Goal: Check status

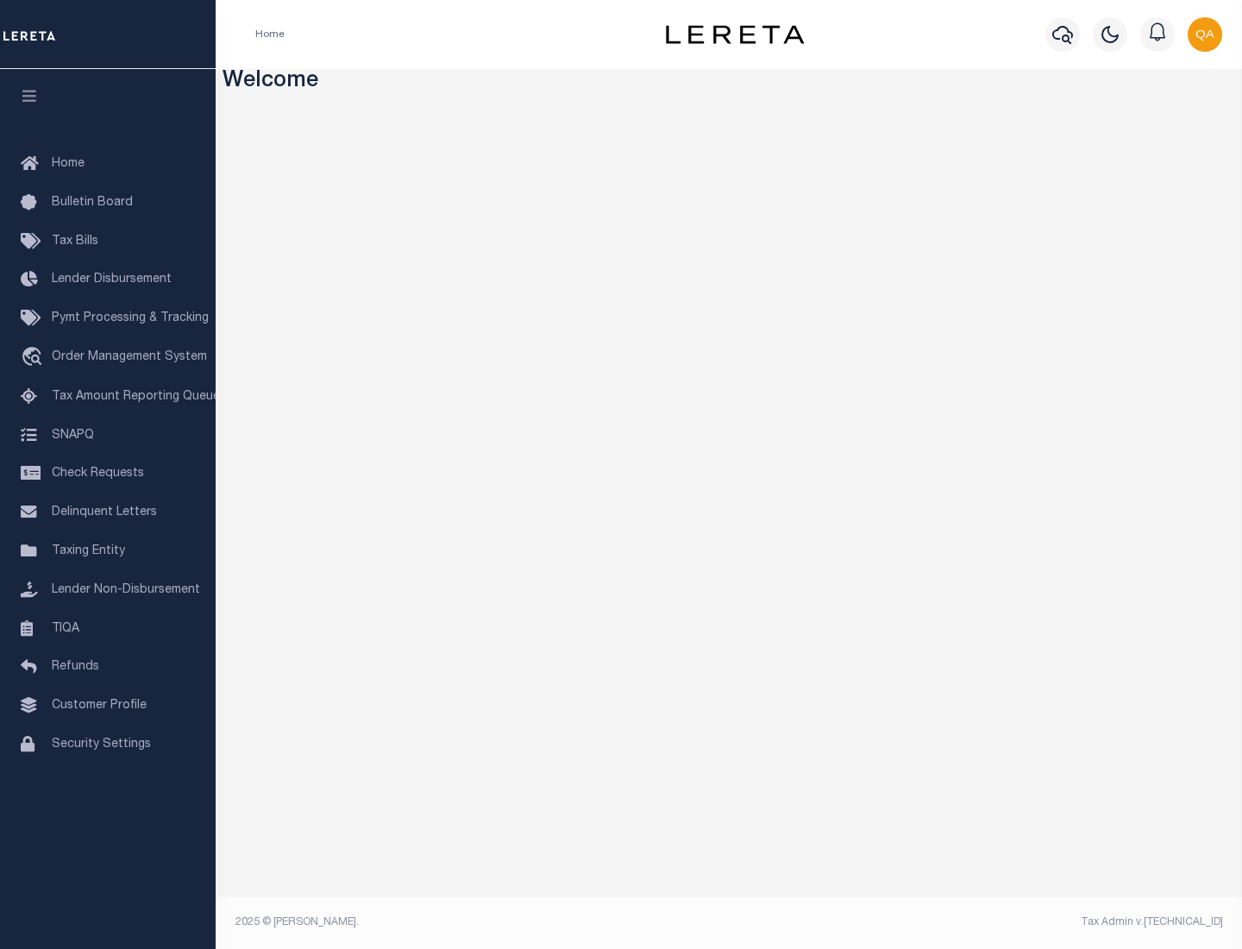
click at [108, 474] on span "Check Requests" at bounding box center [98, 474] width 92 height 12
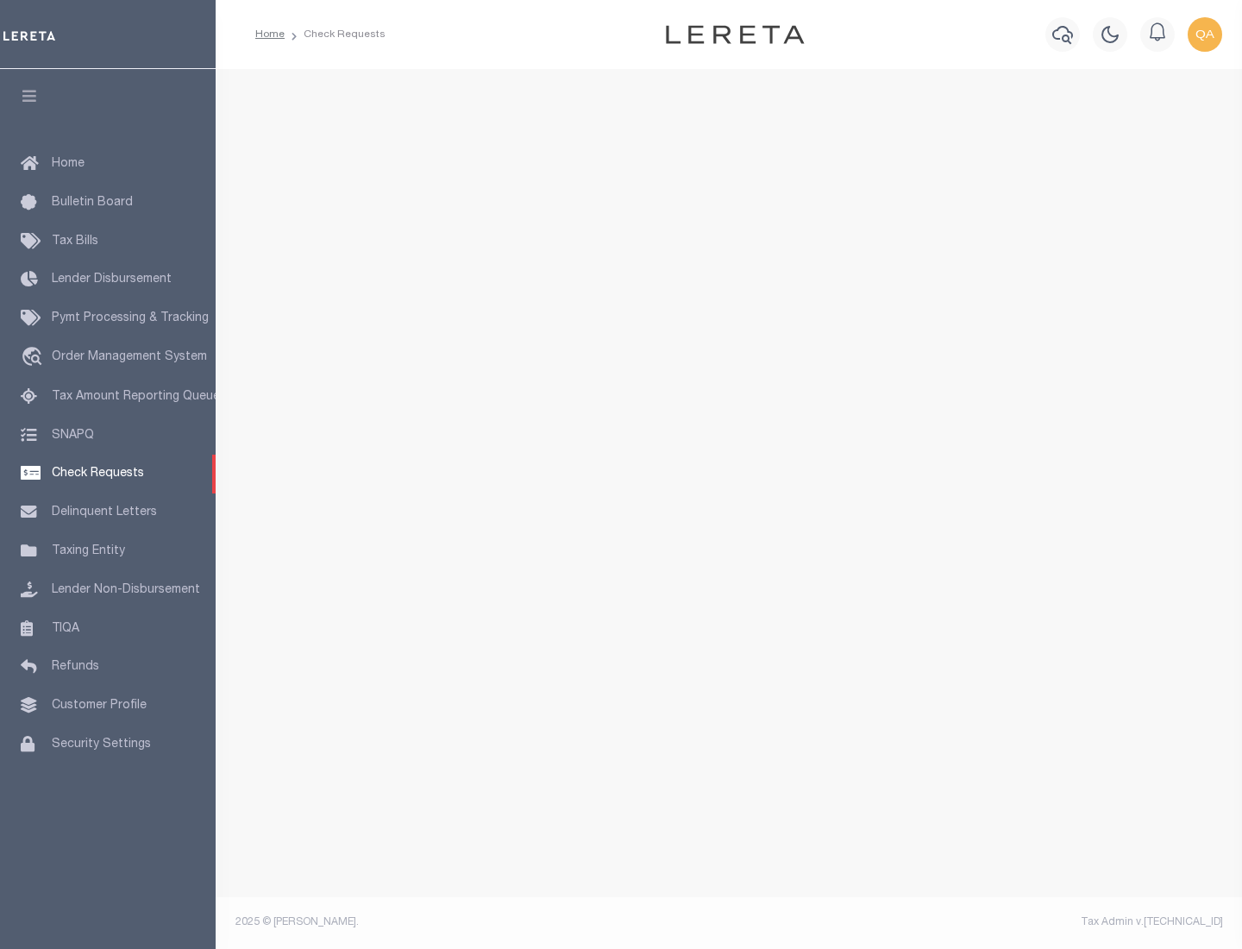
select select "50"
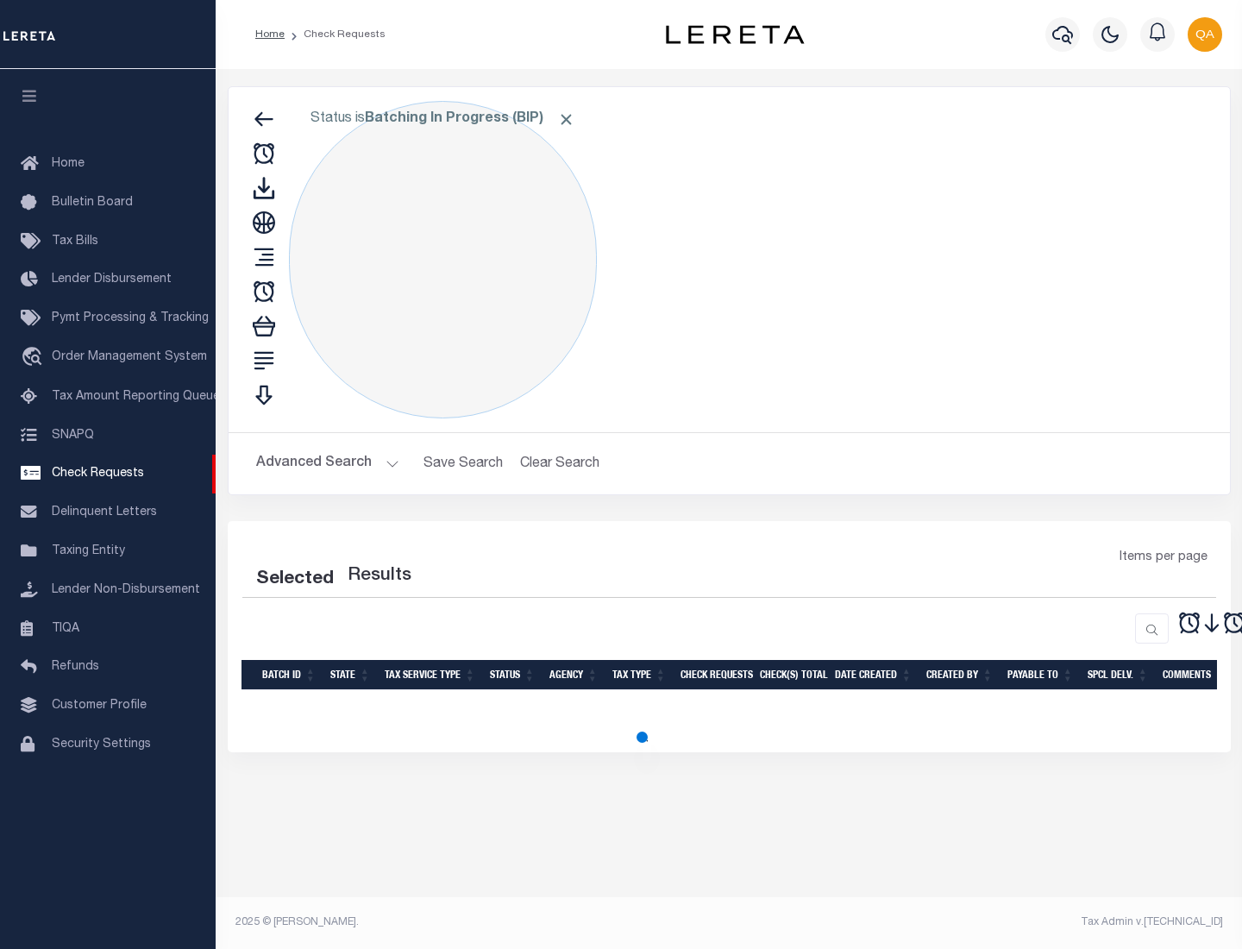
select select "50"
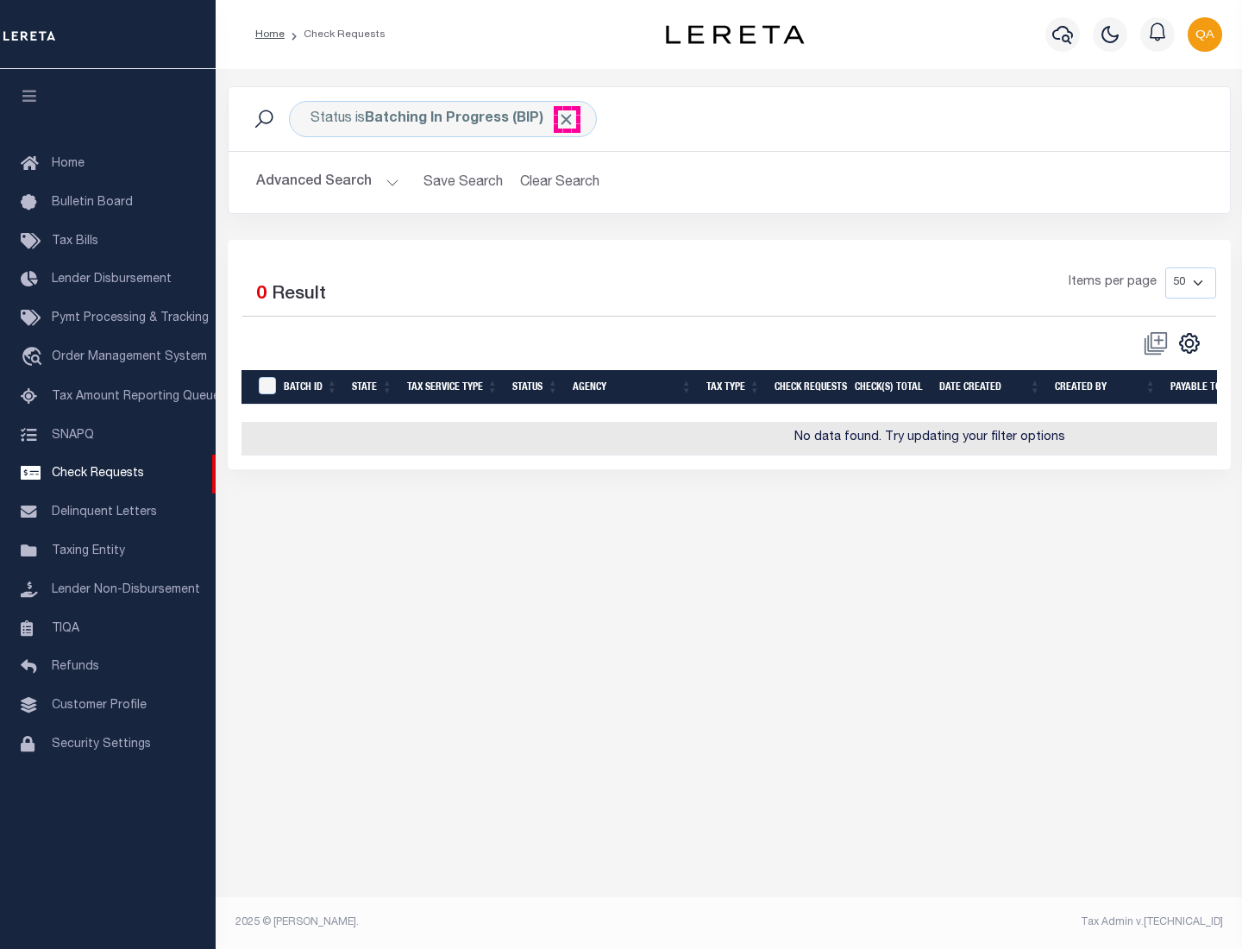
click at [567, 119] on span "Click to Remove" at bounding box center [566, 119] width 18 height 18
